Goal: Information Seeking & Learning: Learn about a topic

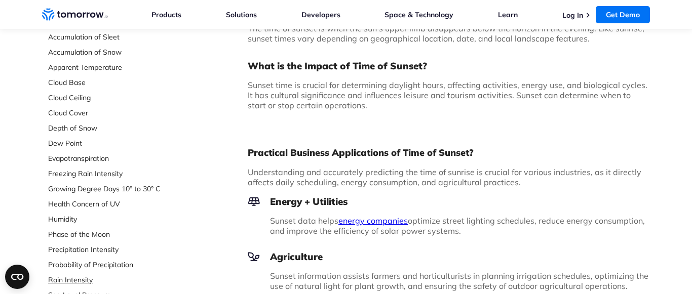
scroll to position [138, 0]
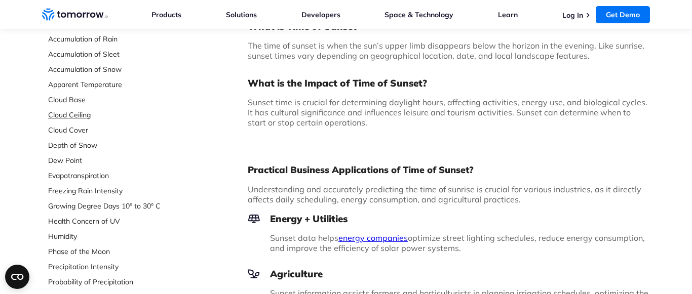
click at [76, 114] on link "Cloud Ceiling" at bounding box center [115, 115] width 135 height 10
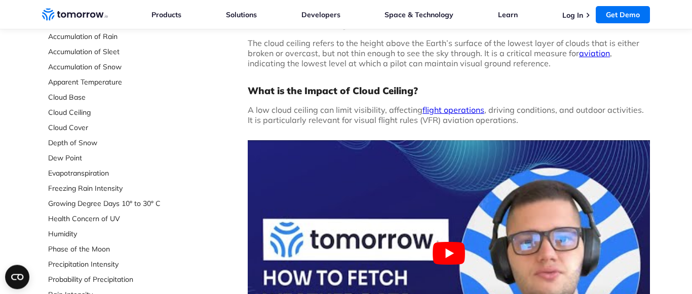
scroll to position [138, 0]
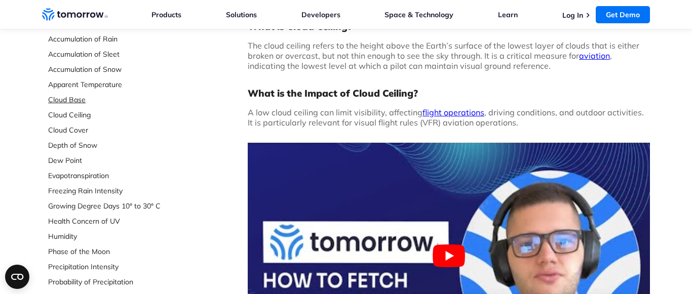
click at [76, 99] on link "Cloud Base" at bounding box center [115, 100] width 135 height 10
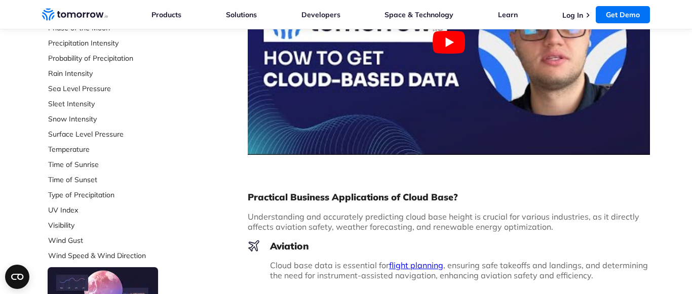
scroll to position [258, 0]
